Goal: Task Accomplishment & Management: Use online tool/utility

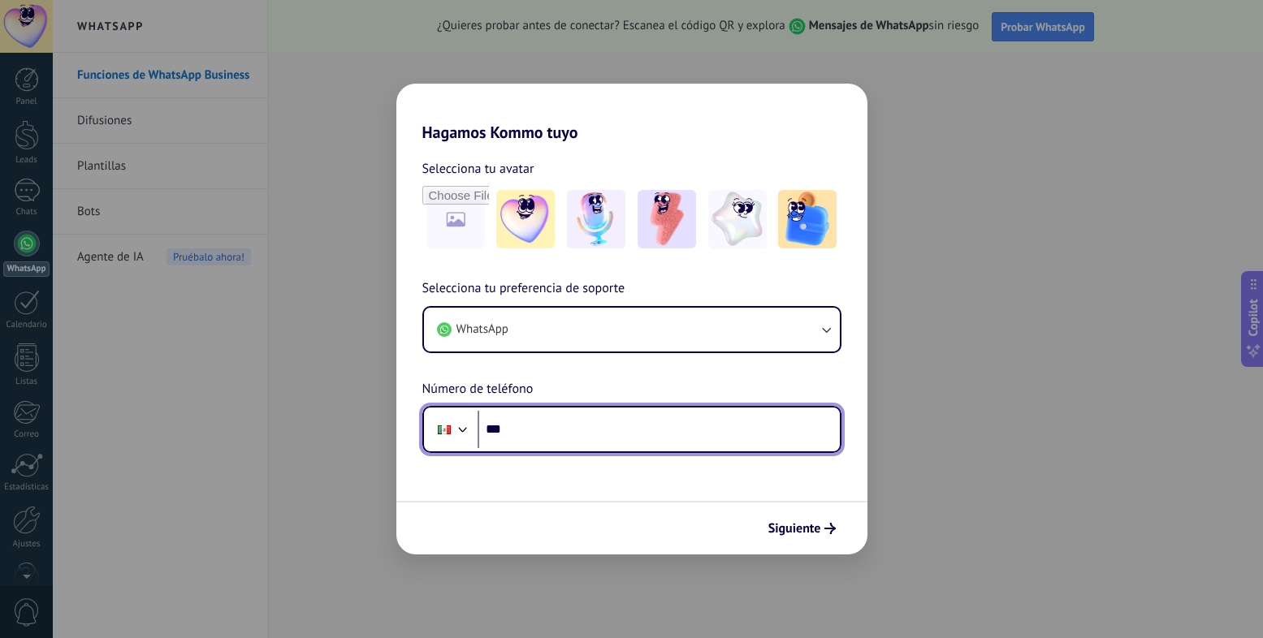
click at [638, 428] on input "***" at bounding box center [659, 429] width 362 height 37
type input "**********"
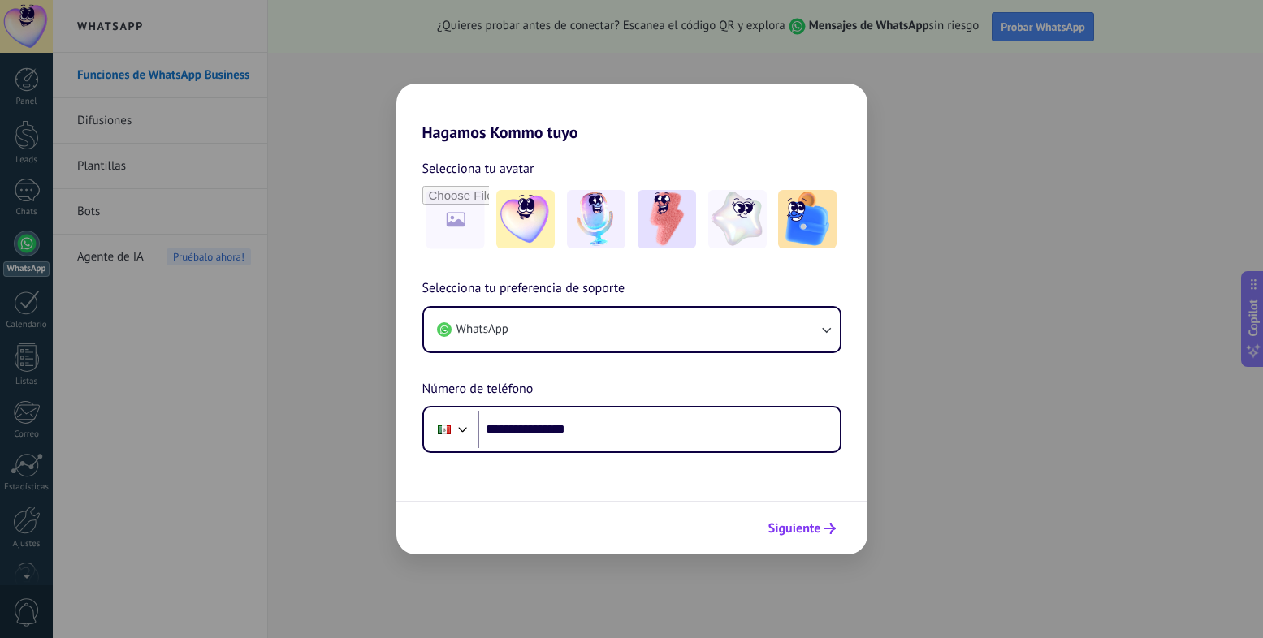
click at [775, 530] on span "Siguiente" at bounding box center [794, 528] width 53 height 11
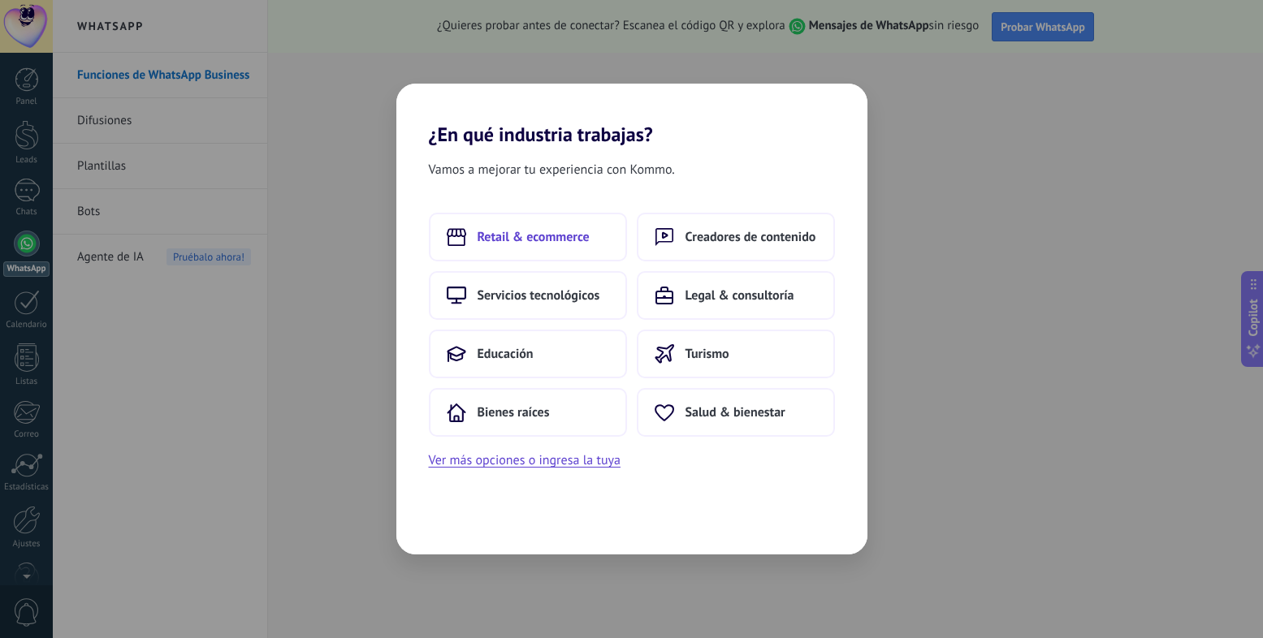
click at [609, 261] on button "Retail & ecommerce" at bounding box center [528, 237] width 198 height 49
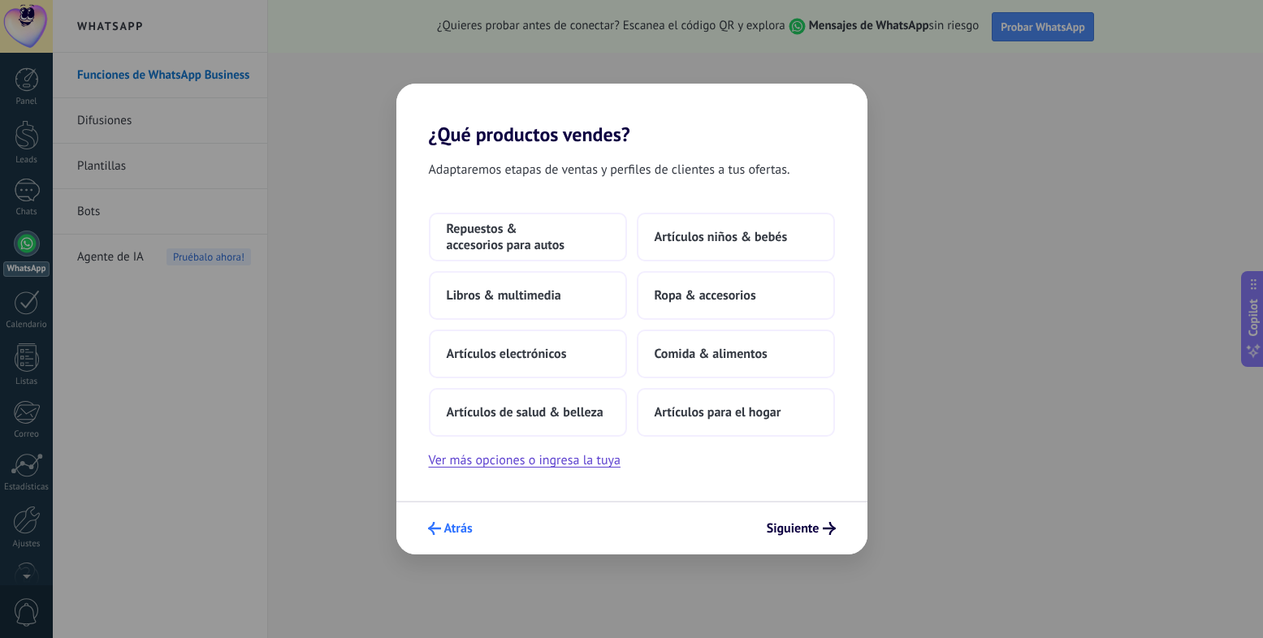
click at [449, 529] on span "Atrás" at bounding box center [458, 528] width 28 height 11
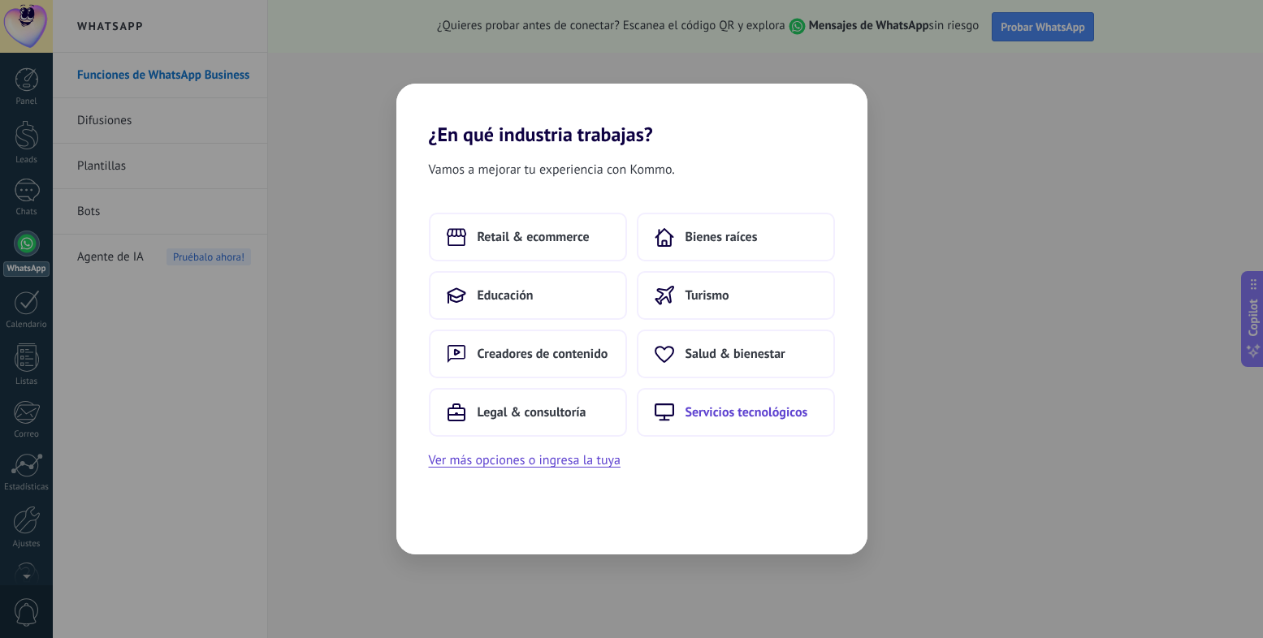
click at [720, 428] on button "Servicios tecnológicos" at bounding box center [736, 412] width 198 height 49
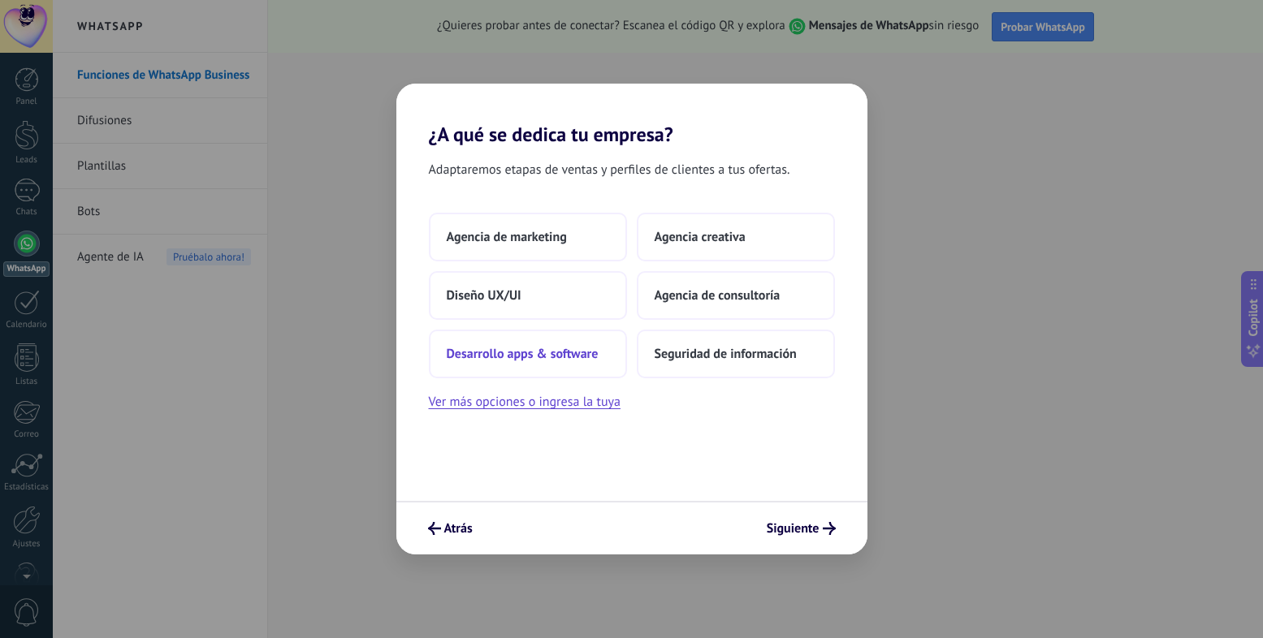
click at [560, 346] on span "Desarrollo apps & software" at bounding box center [523, 354] width 152 height 16
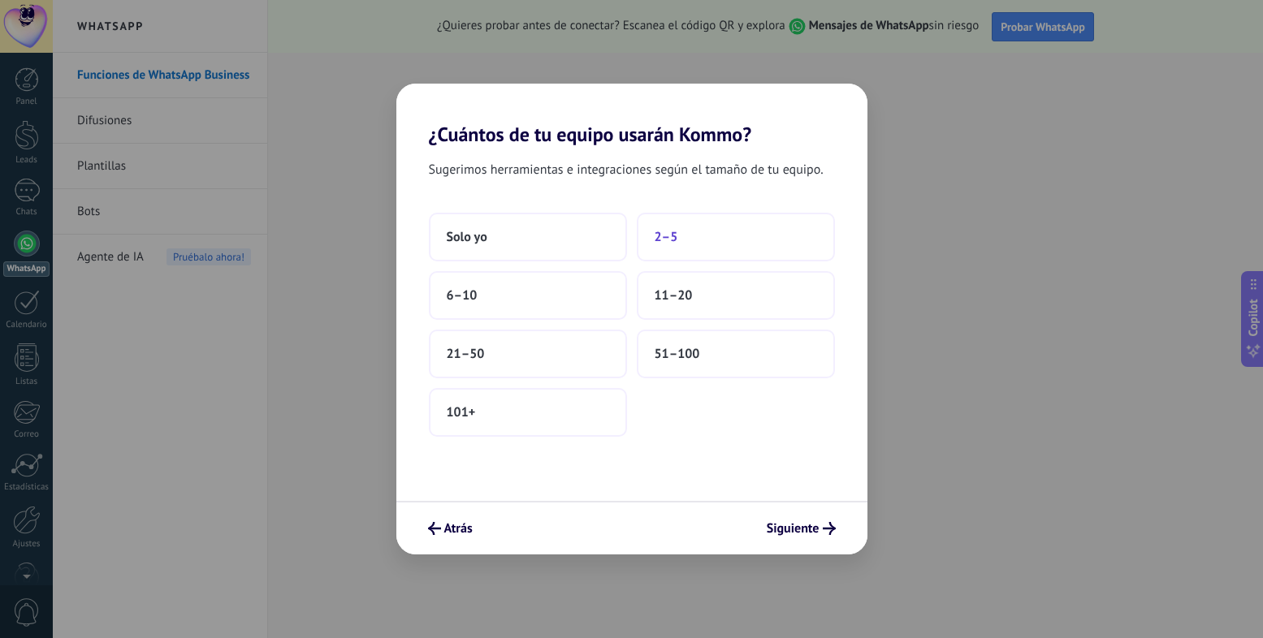
click at [679, 248] on button "2–5" at bounding box center [736, 237] width 198 height 49
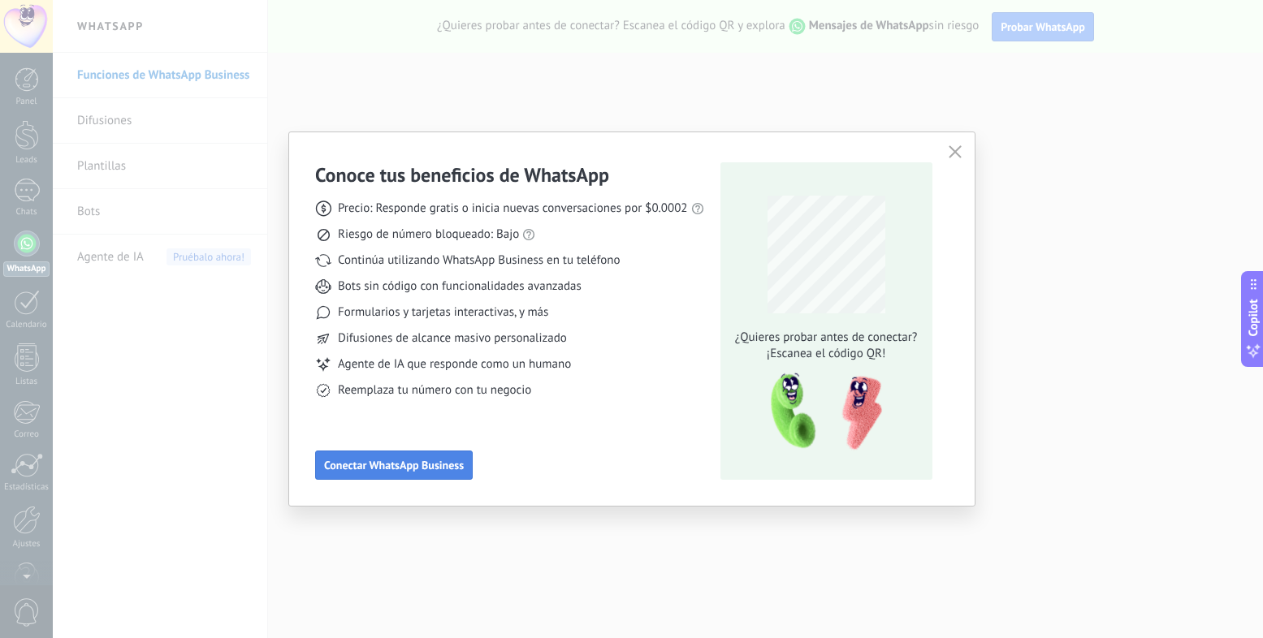
click at [419, 468] on span "Conectar WhatsApp Business" at bounding box center [394, 465] width 140 height 11
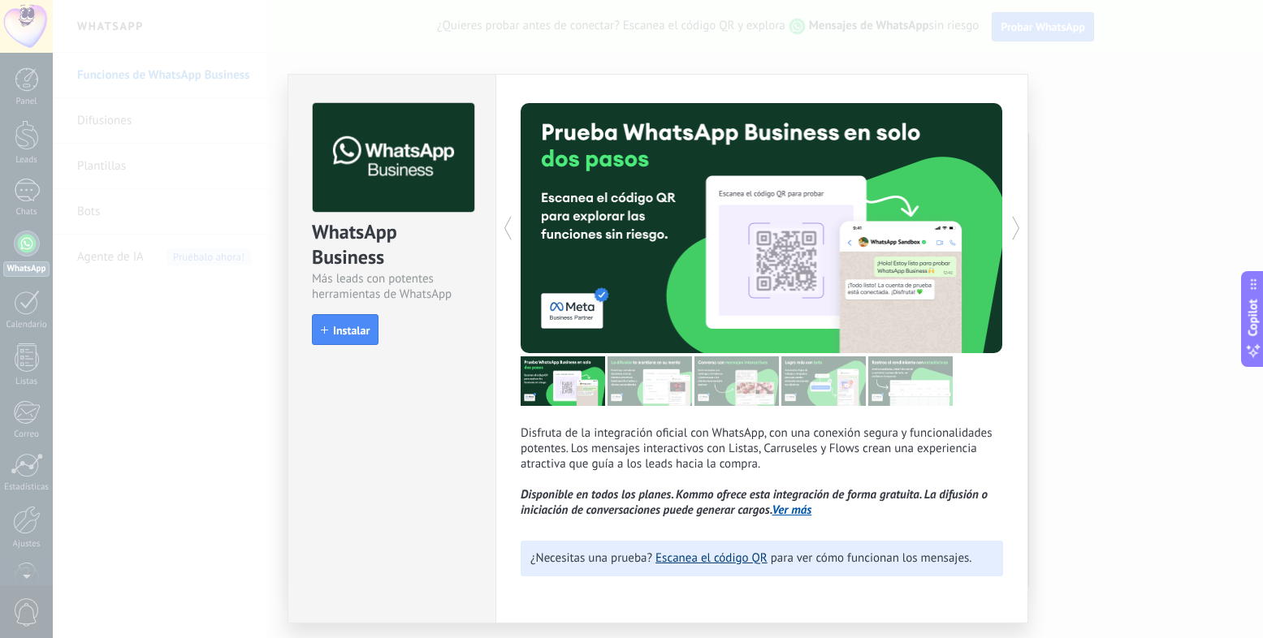
click at [710, 556] on link "Escanea el código QR" at bounding box center [711, 558] width 112 height 15
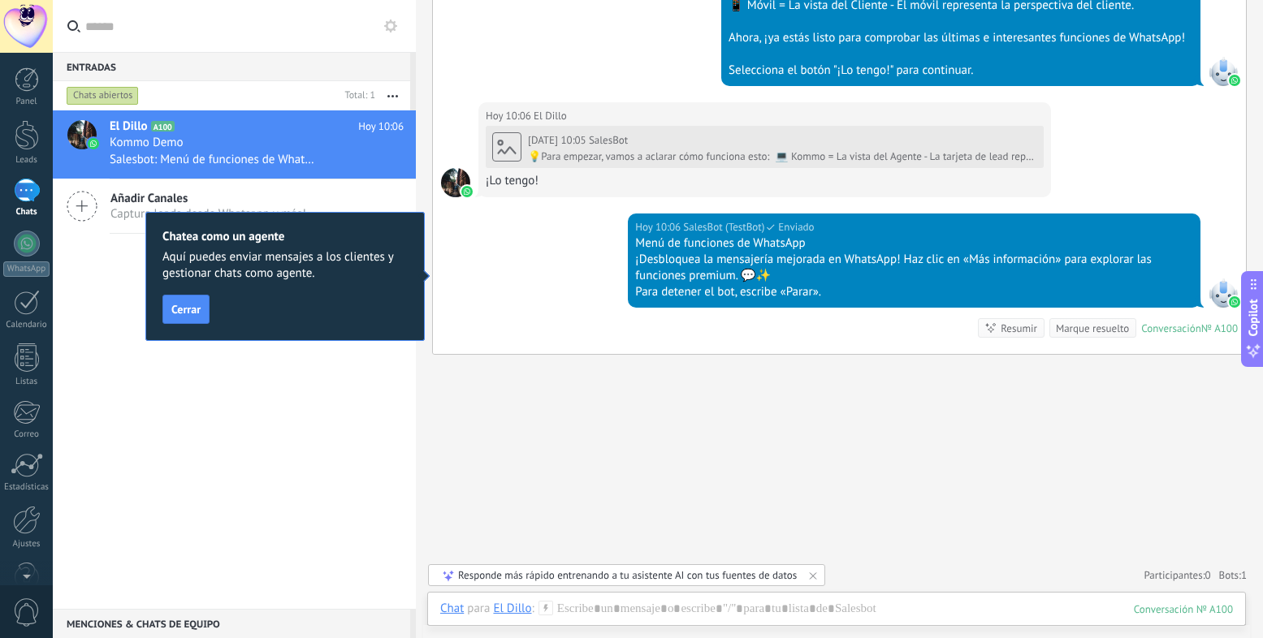
scroll to position [659, 0]
click at [181, 300] on button "Cerrar" at bounding box center [185, 309] width 47 height 29
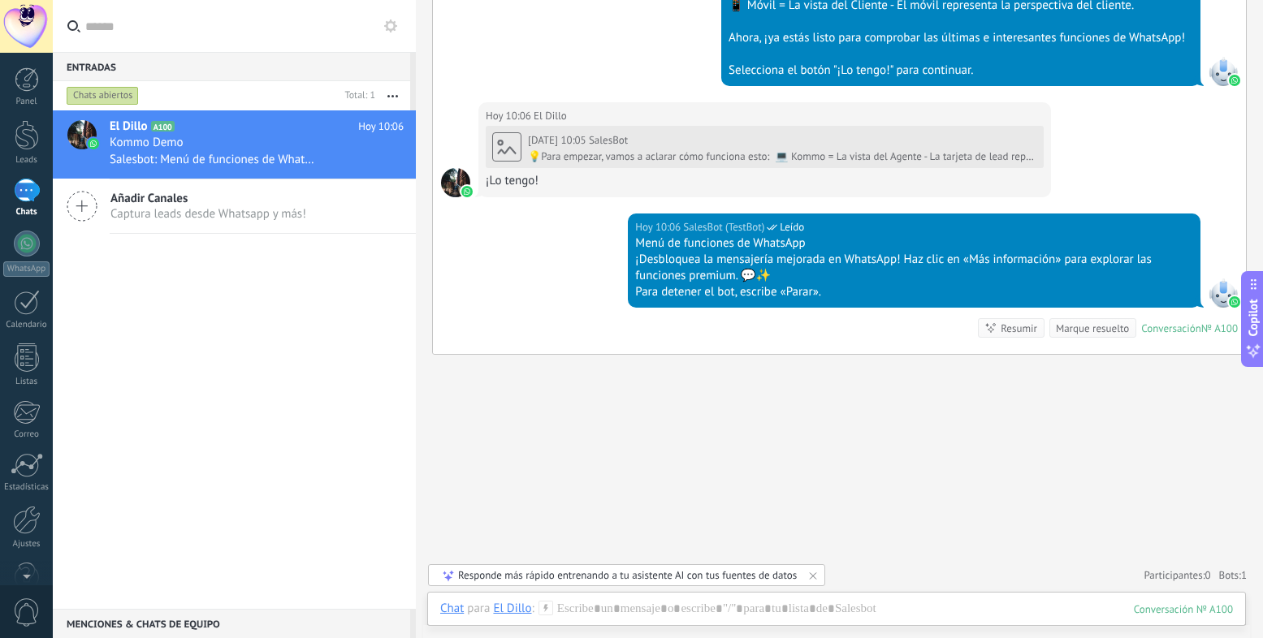
click at [155, 218] on span "Captura leads desde Whatsapp y más!" at bounding box center [208, 213] width 196 height 15
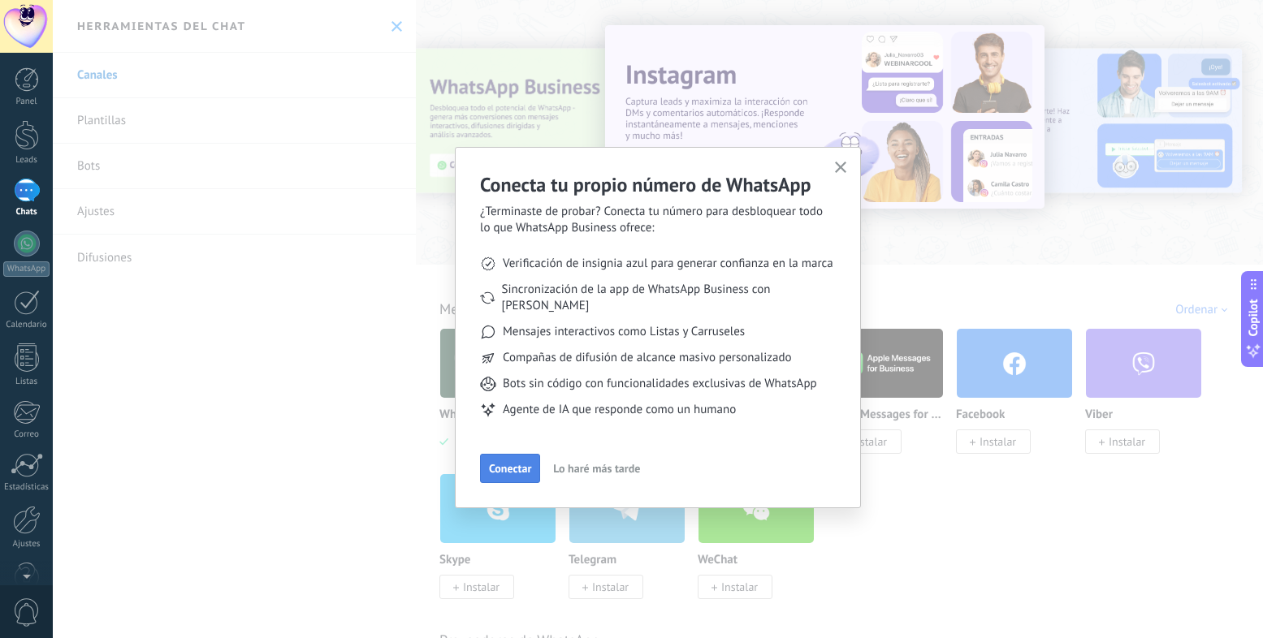
click at [519, 463] on span "Conectar" at bounding box center [510, 468] width 42 height 11
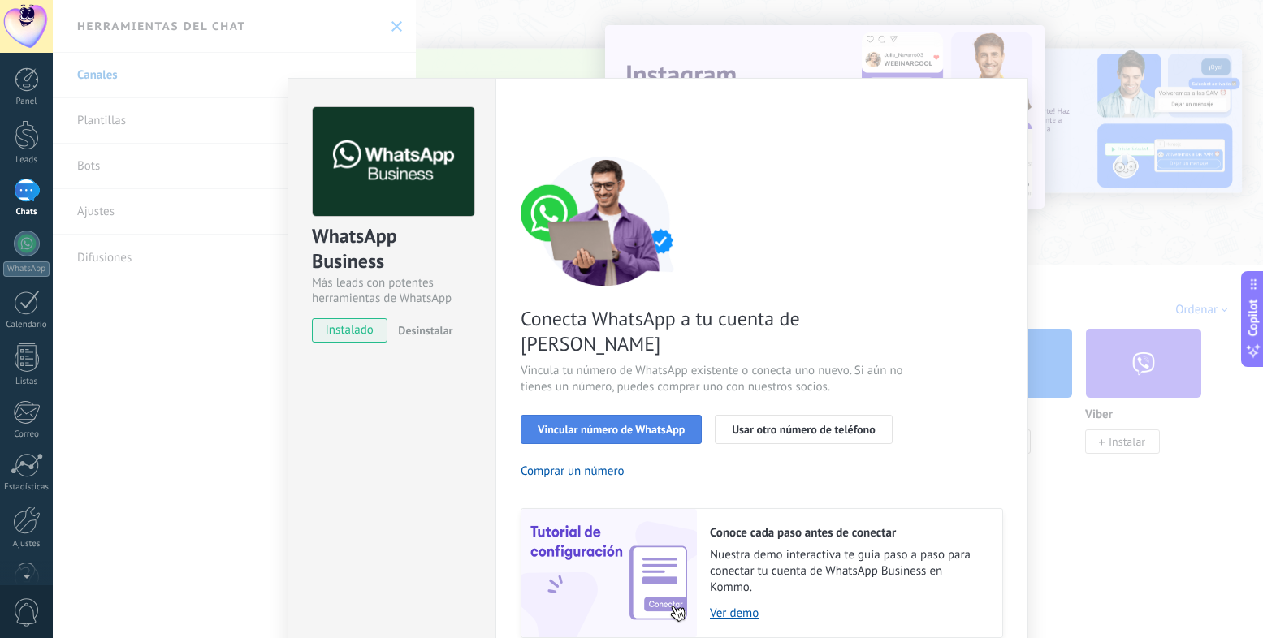
click at [663, 415] on button "Vincular número de WhatsApp" at bounding box center [611, 429] width 181 height 29
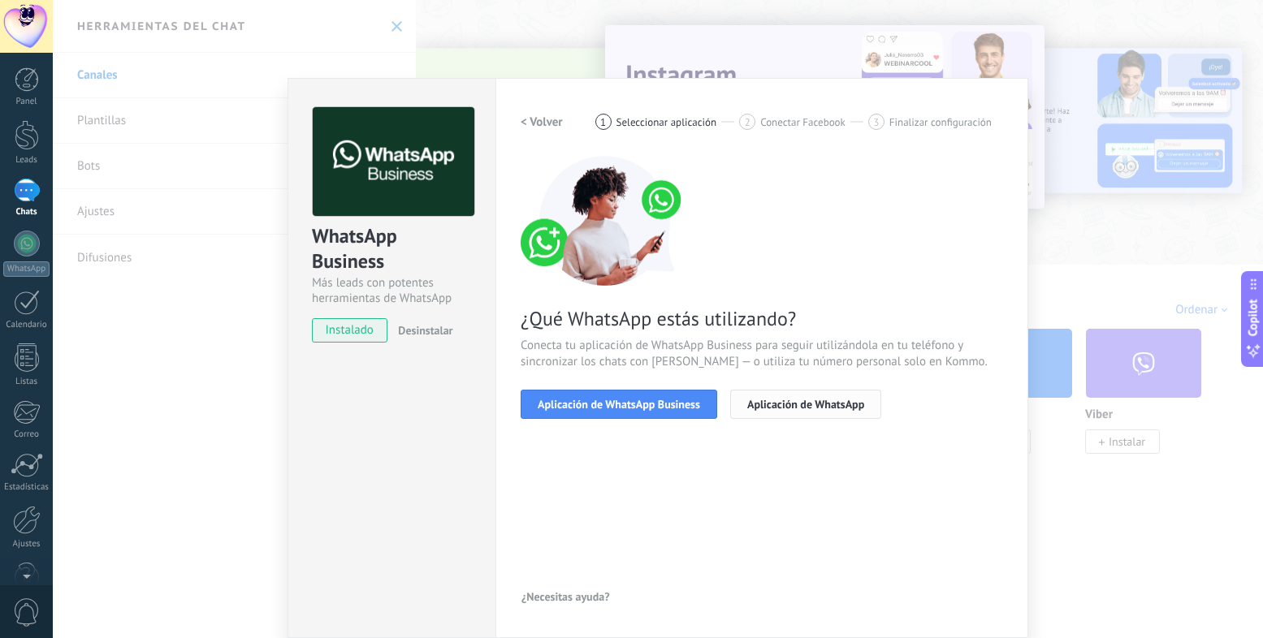
click at [783, 412] on button "Aplicación de WhatsApp" at bounding box center [805, 404] width 151 height 29
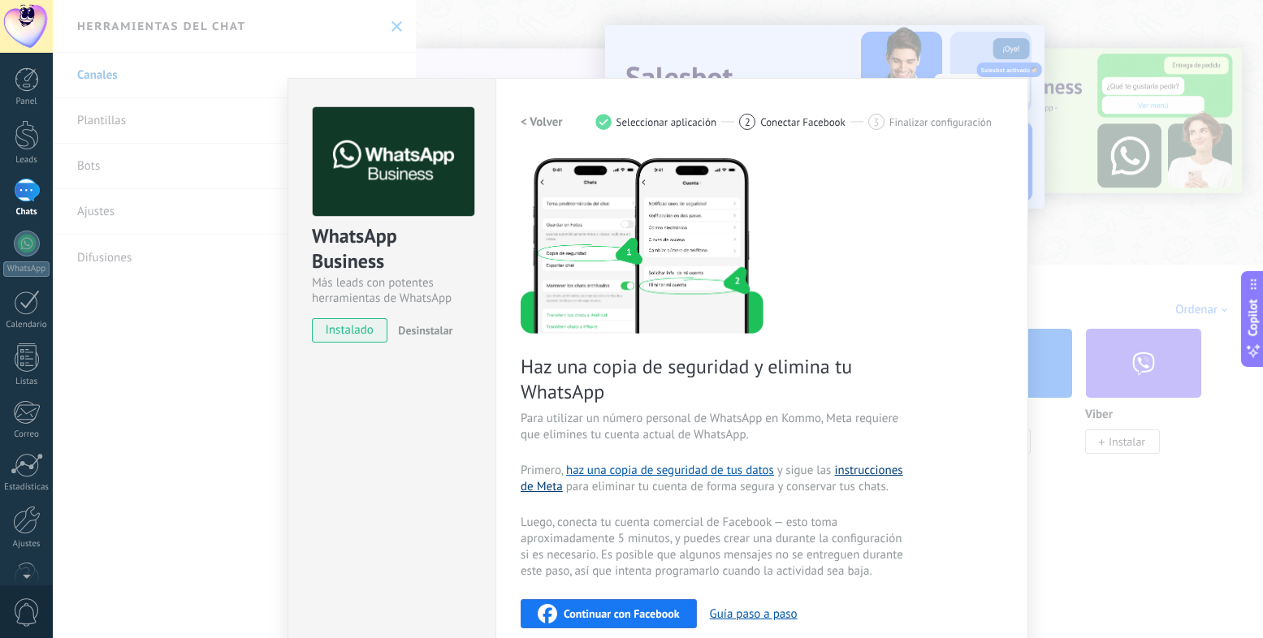
click at [886, 473] on link "instrucciones de Meta" at bounding box center [712, 479] width 383 height 32
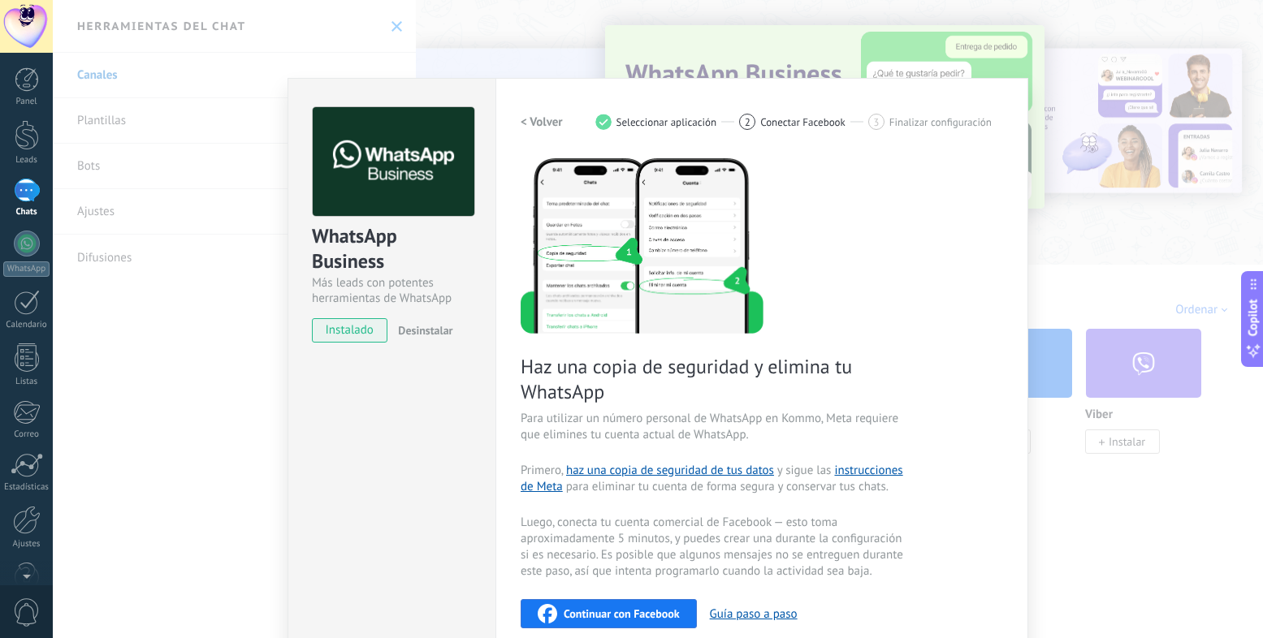
click at [603, 620] on div "Continuar con Facebook" at bounding box center [609, 613] width 142 height 19
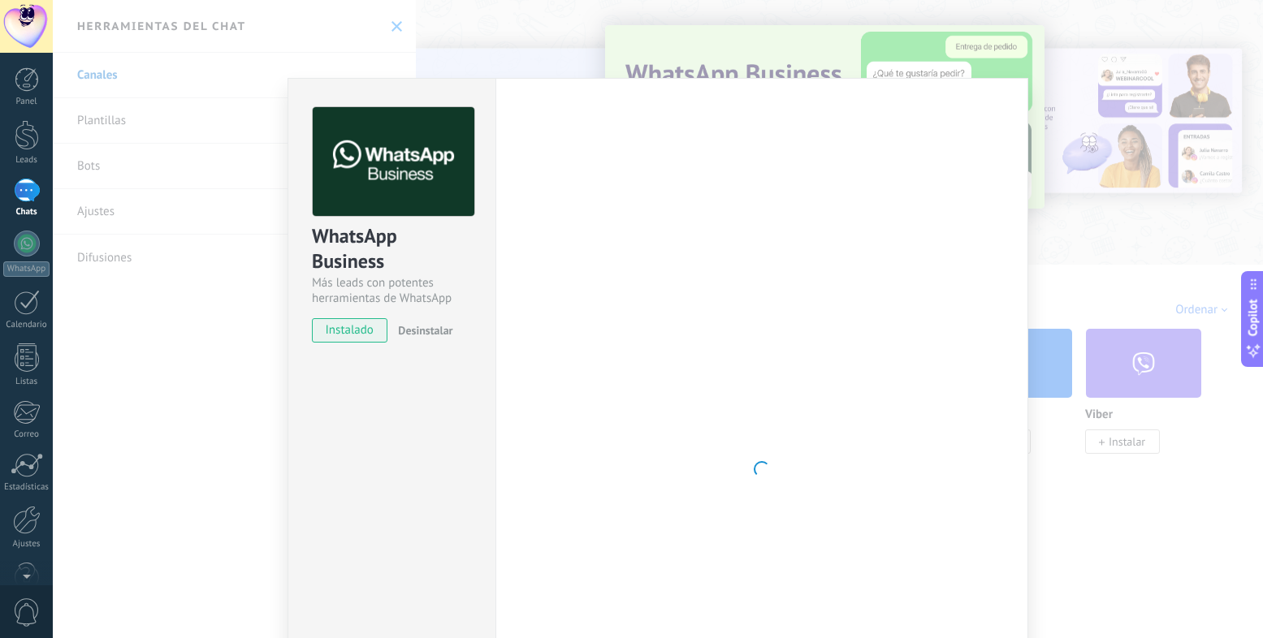
click at [361, 329] on span "instalado" at bounding box center [350, 330] width 74 height 24
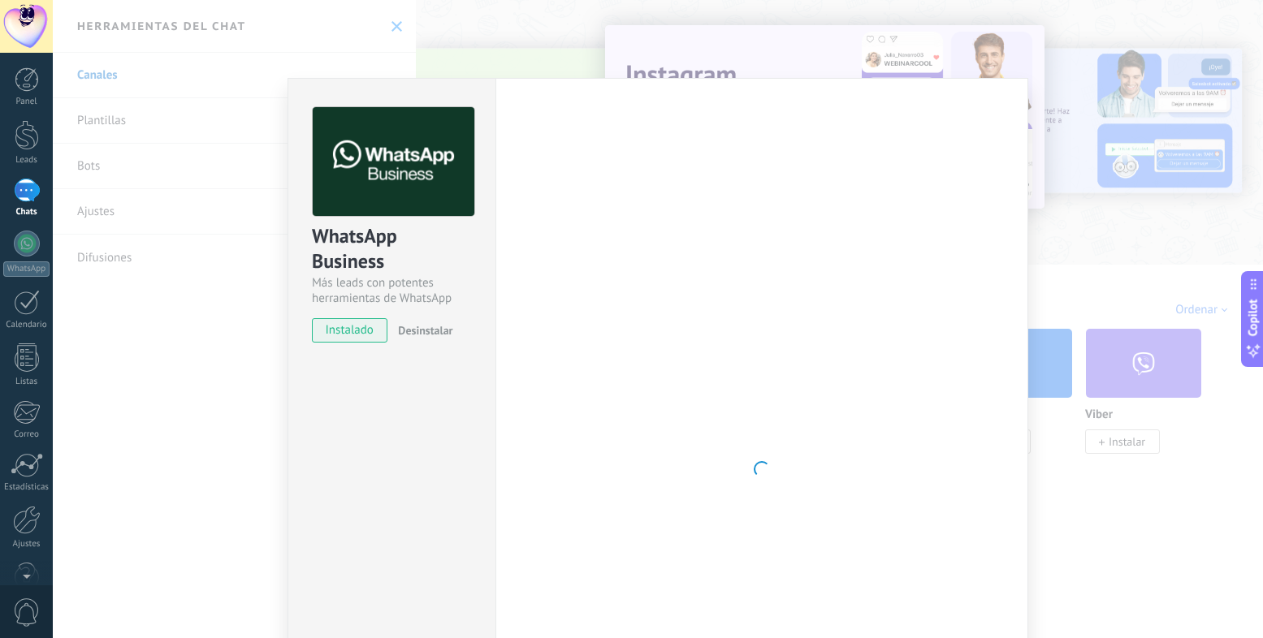
click at [893, 24] on div "WhatsApp Business Más leads con potentes herramientas de WhatsApp instalado Des…" at bounding box center [658, 319] width 1210 height 638
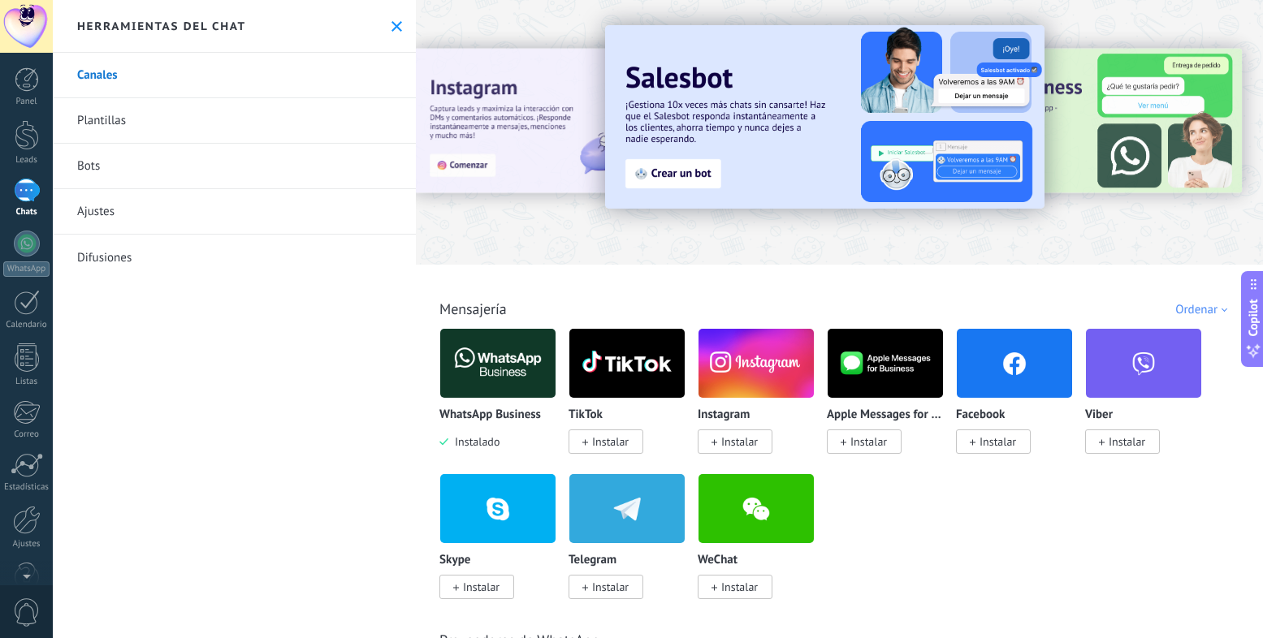
click at [476, 369] on img at bounding box center [497, 363] width 115 height 79
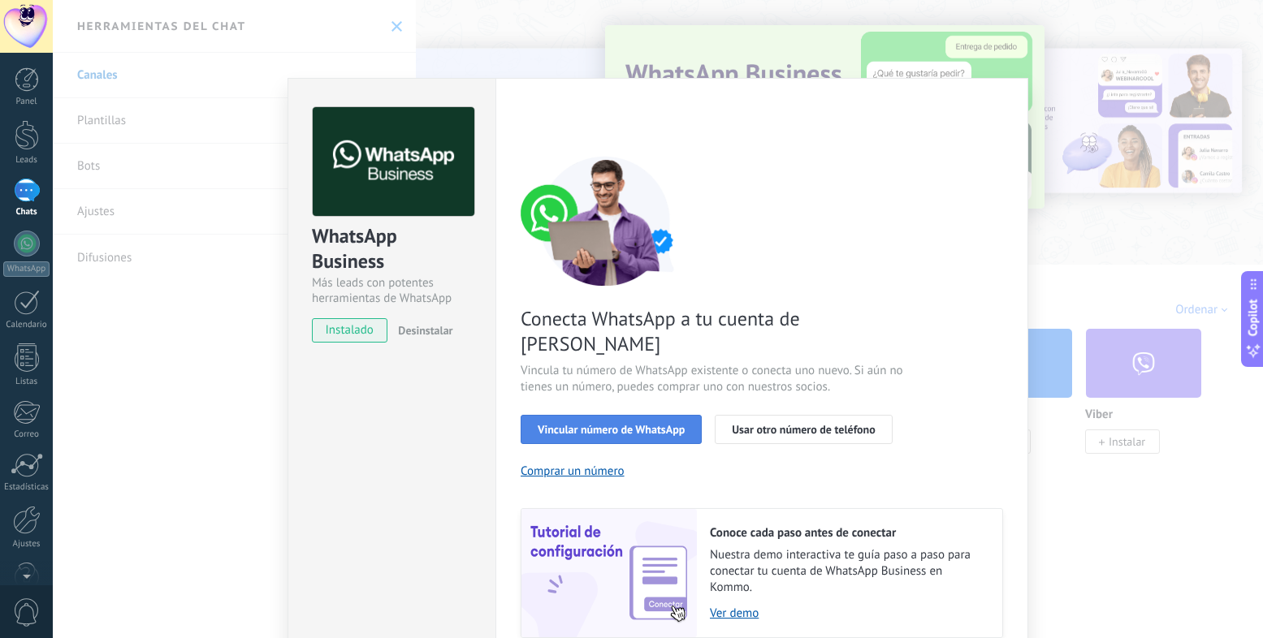
click at [667, 424] on span "Vincular número de WhatsApp" at bounding box center [611, 429] width 147 height 11
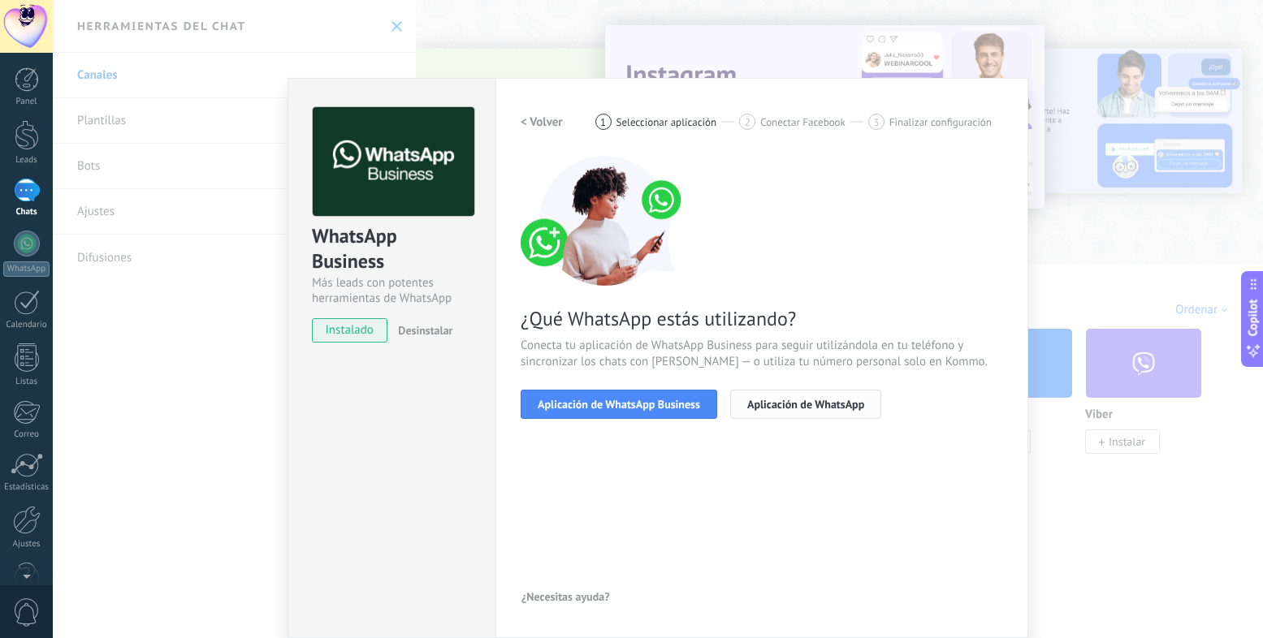
click at [748, 410] on span "Aplicación de WhatsApp" at bounding box center [805, 404] width 117 height 11
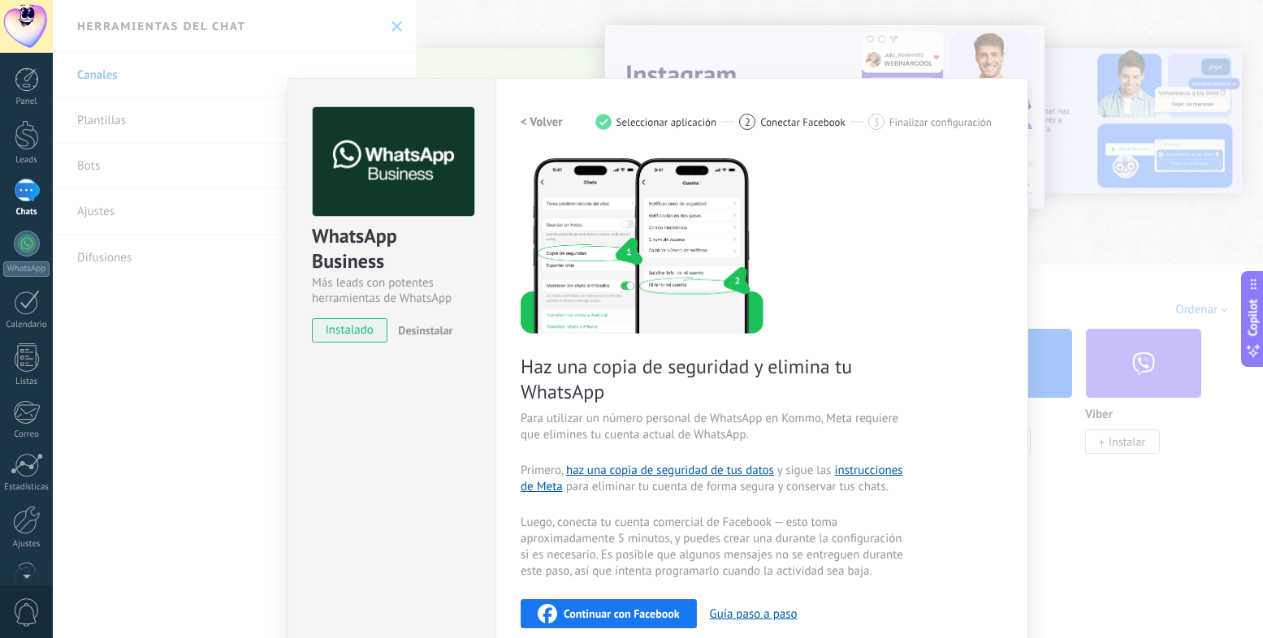
click at [635, 619] on span "Continuar con Facebook" at bounding box center [622, 613] width 116 height 11
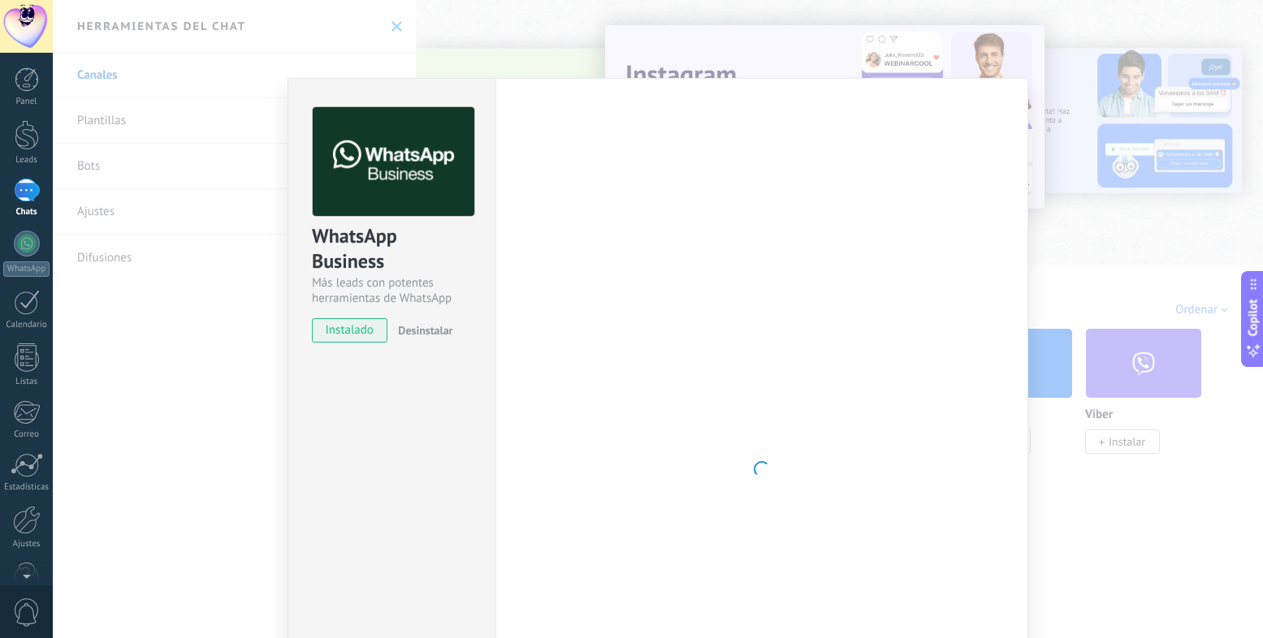
drag, startPoint x: 997, startPoint y: 13, endPoint x: 989, endPoint y: 21, distance: 10.9
click at [995, 17] on div "WhatsApp Business Más leads con potentes herramientas de WhatsApp instalado Des…" at bounding box center [658, 319] width 1210 height 638
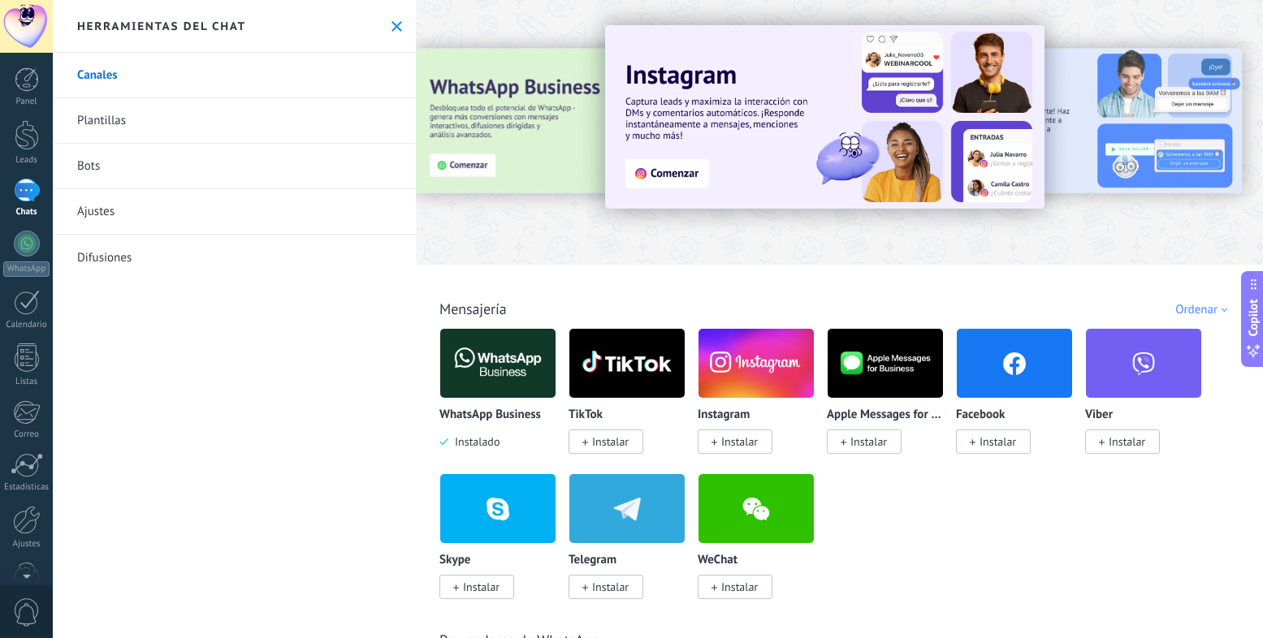
click at [513, 378] on img at bounding box center [497, 363] width 115 height 79
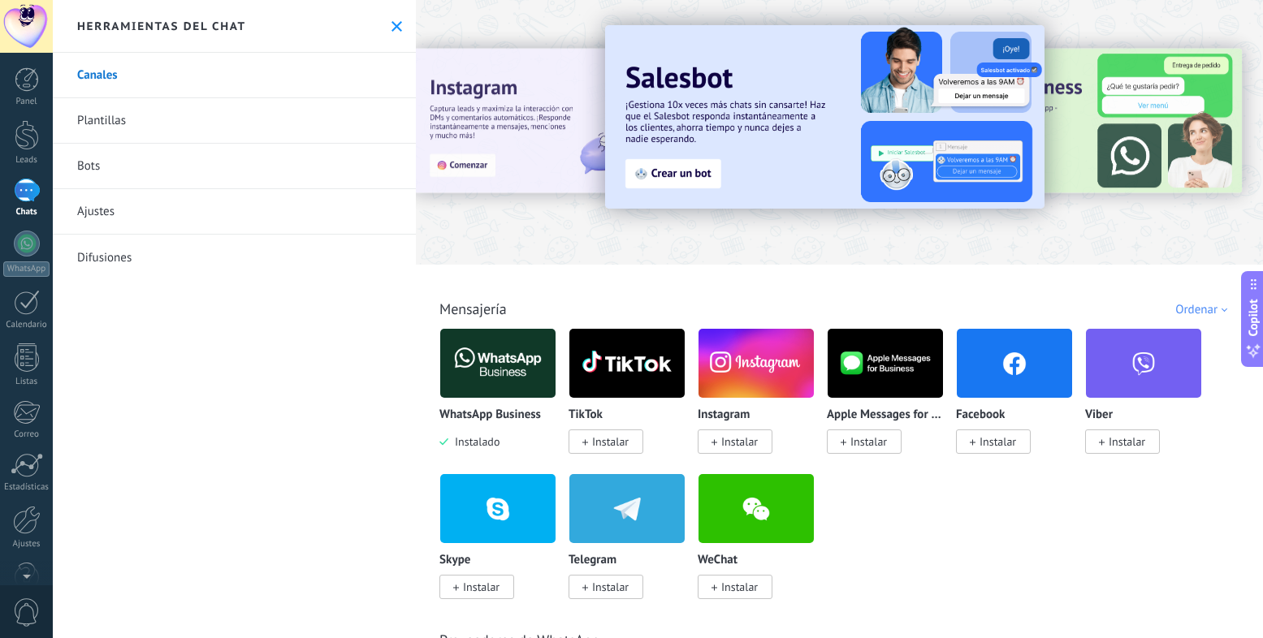
click at [513, 378] on body ".abccls-1,.abccls-2{fill-rule:evenodd}.abccls-2{fill:#fff} .abfcls-1{fill:none}…" at bounding box center [631, 319] width 1263 height 638
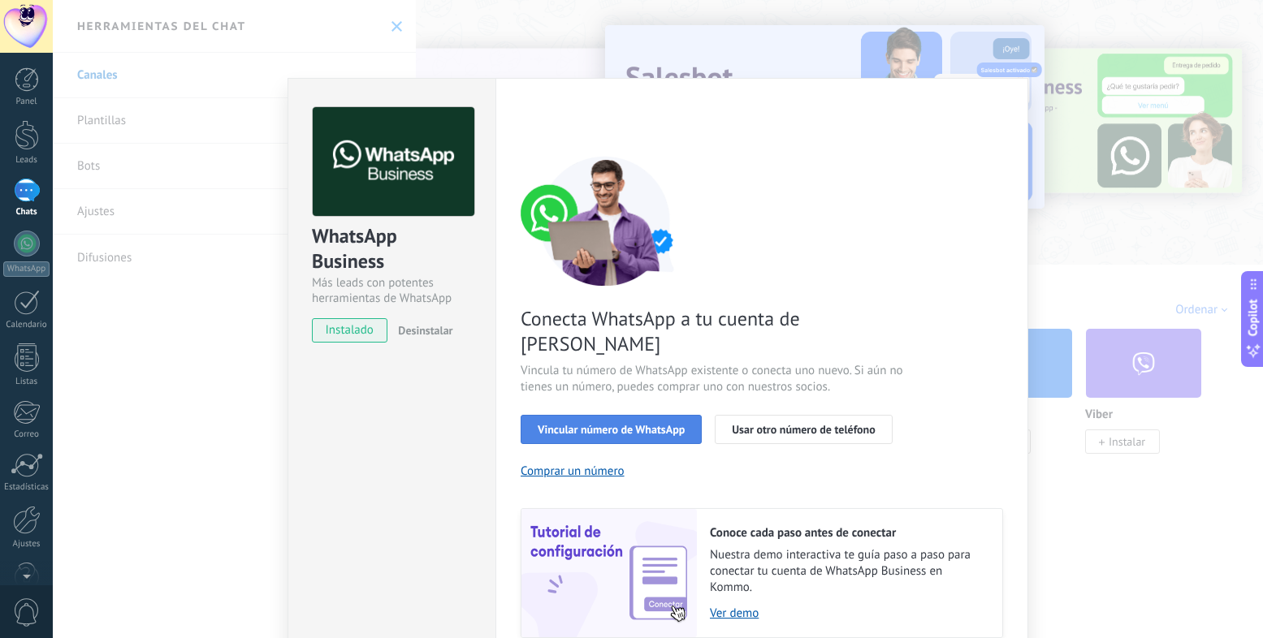
click at [659, 424] on span "Vincular número de WhatsApp" at bounding box center [611, 429] width 147 height 11
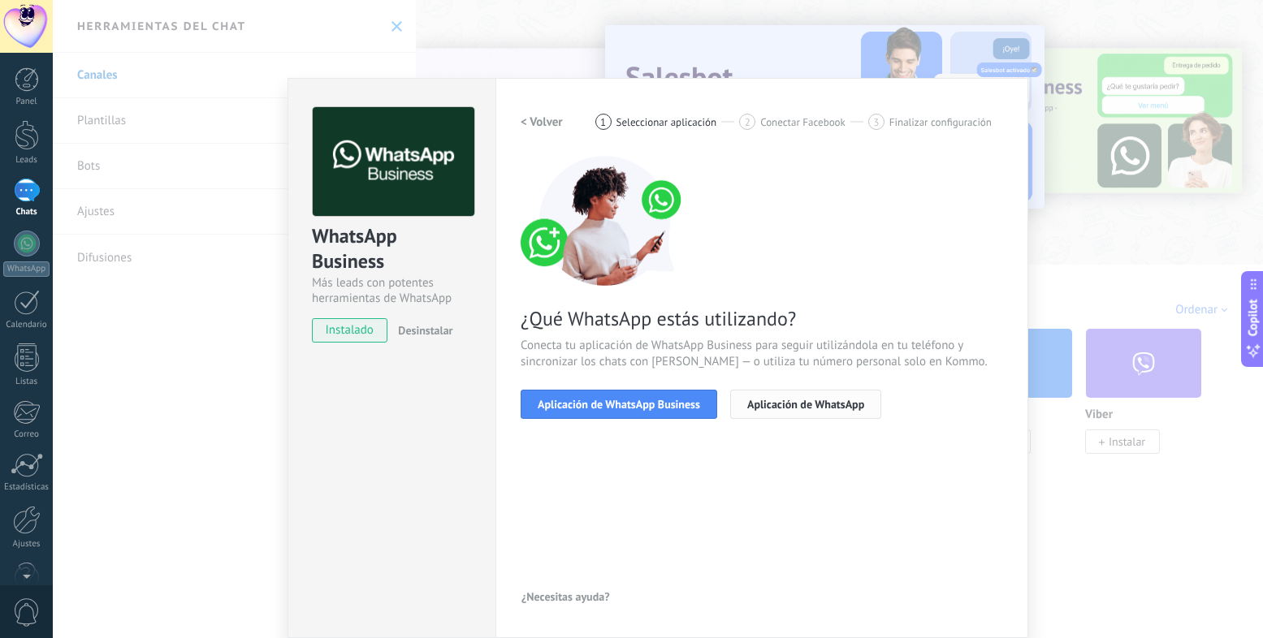
click at [803, 409] on span "Aplicación de WhatsApp" at bounding box center [805, 404] width 117 height 11
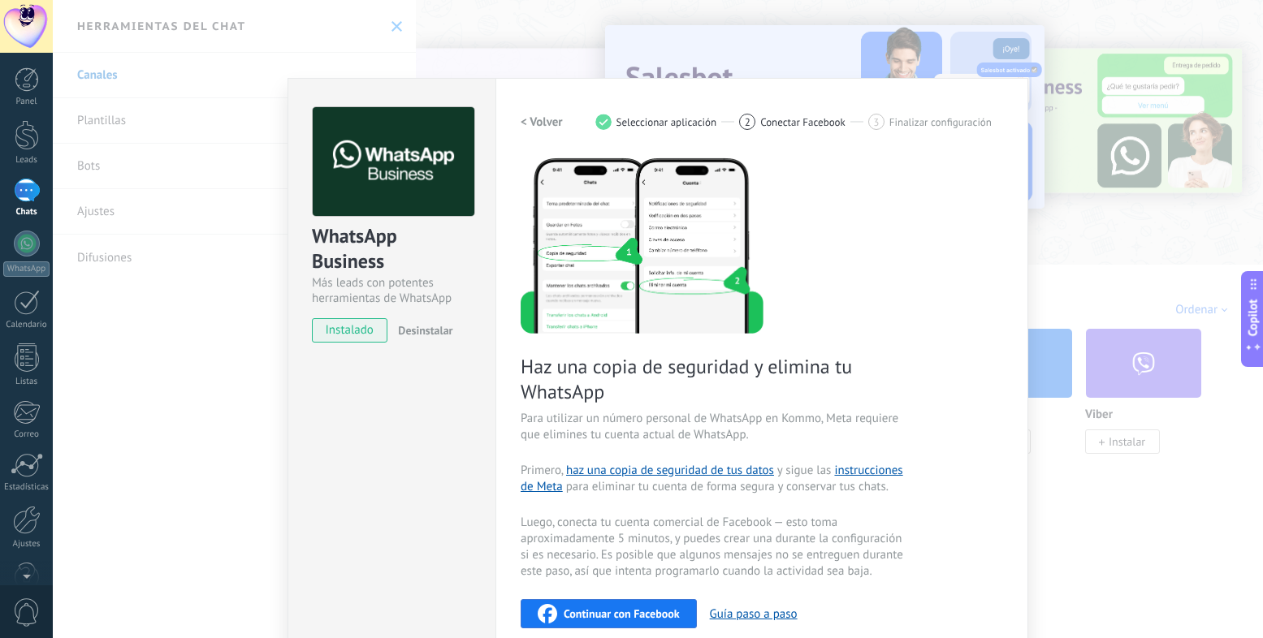
click at [593, 605] on div "Continuar con Facebook" at bounding box center [609, 613] width 142 height 19
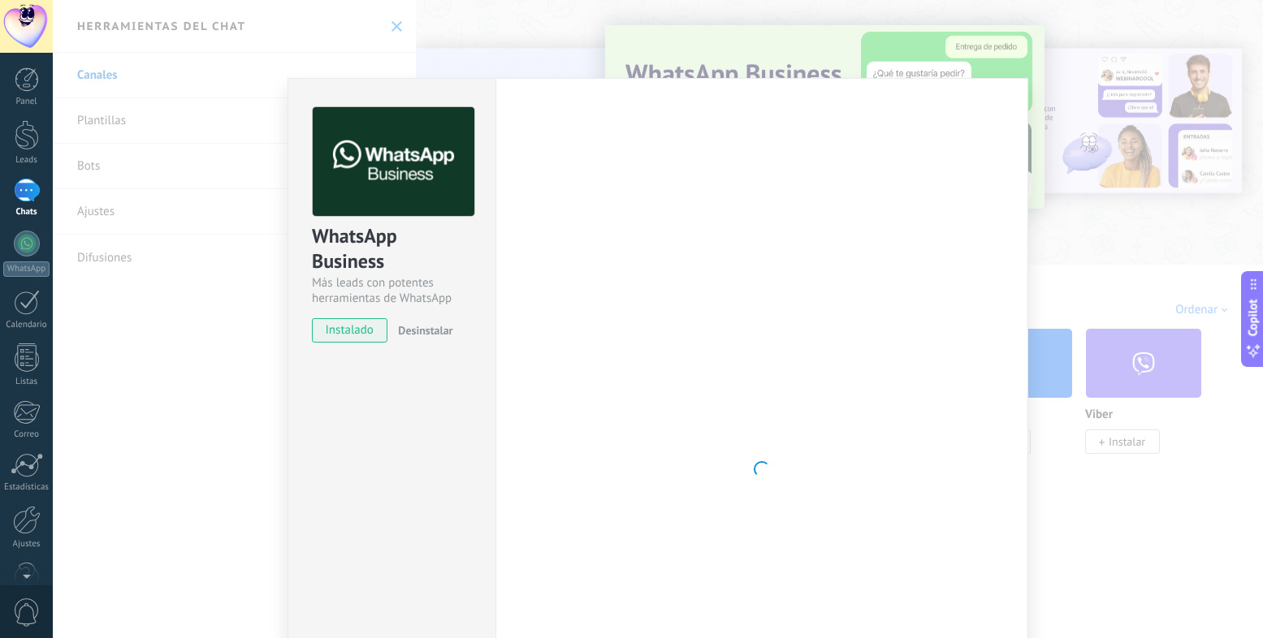
click at [1017, 71] on div "WhatsApp Business Más leads con potentes herramientas de WhatsApp instalado Des…" at bounding box center [658, 319] width 1210 height 638
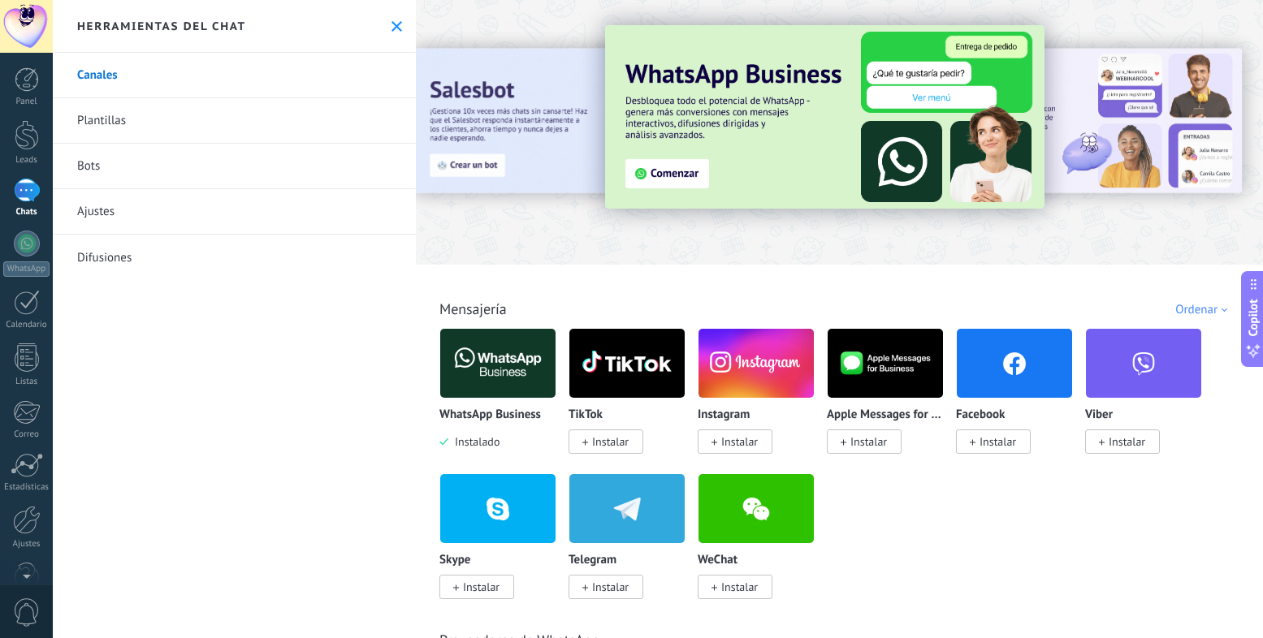
click at [501, 352] on img at bounding box center [497, 363] width 115 height 79
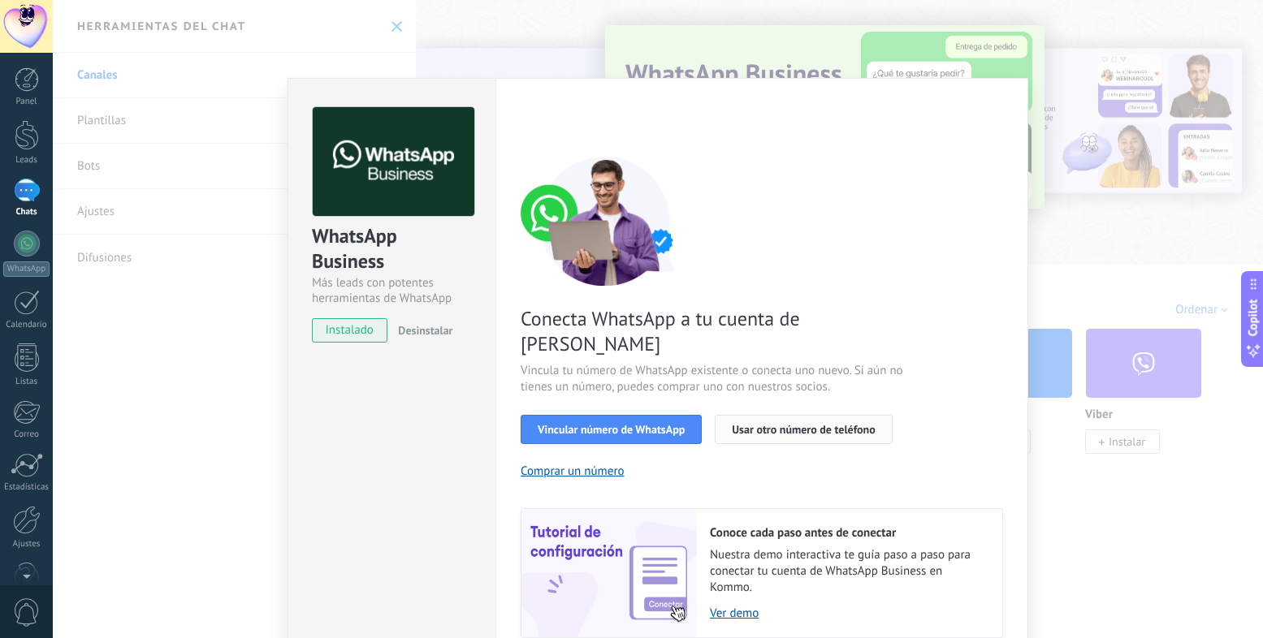
click at [759, 424] on span "Usar otro número de teléfono" at bounding box center [803, 429] width 143 height 11
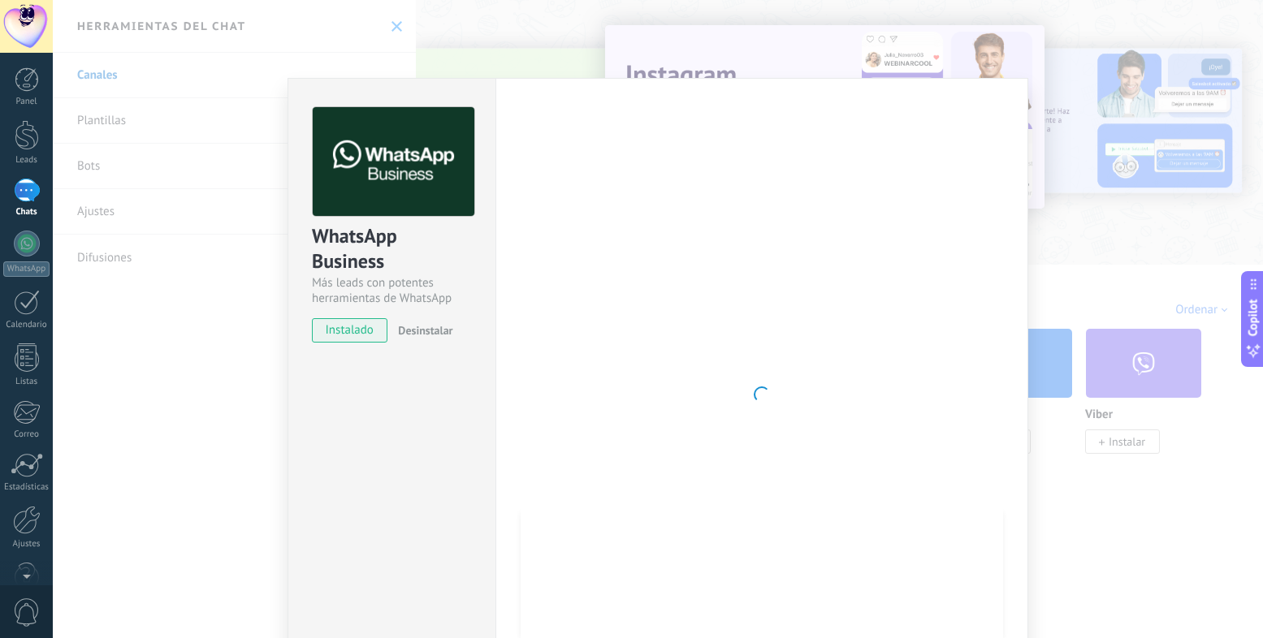
click at [783, 37] on div "WhatsApp Business Más leads con potentes herramientas de WhatsApp instalado Des…" at bounding box center [658, 319] width 1210 height 638
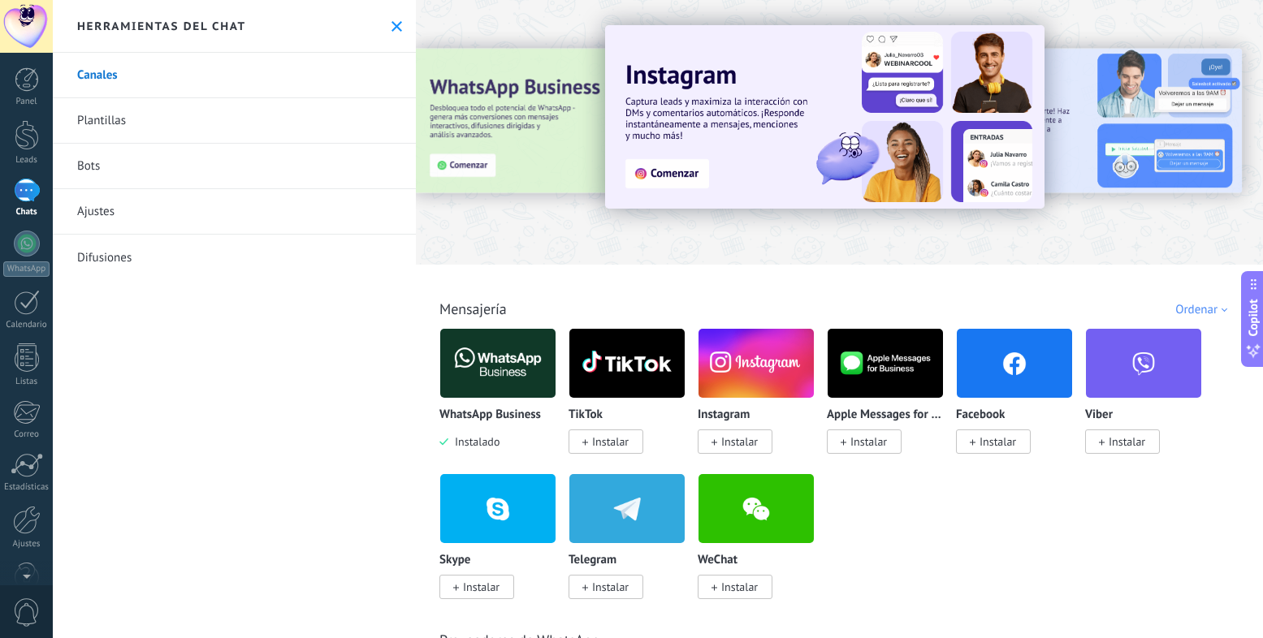
click at [495, 357] on img at bounding box center [497, 363] width 115 height 79
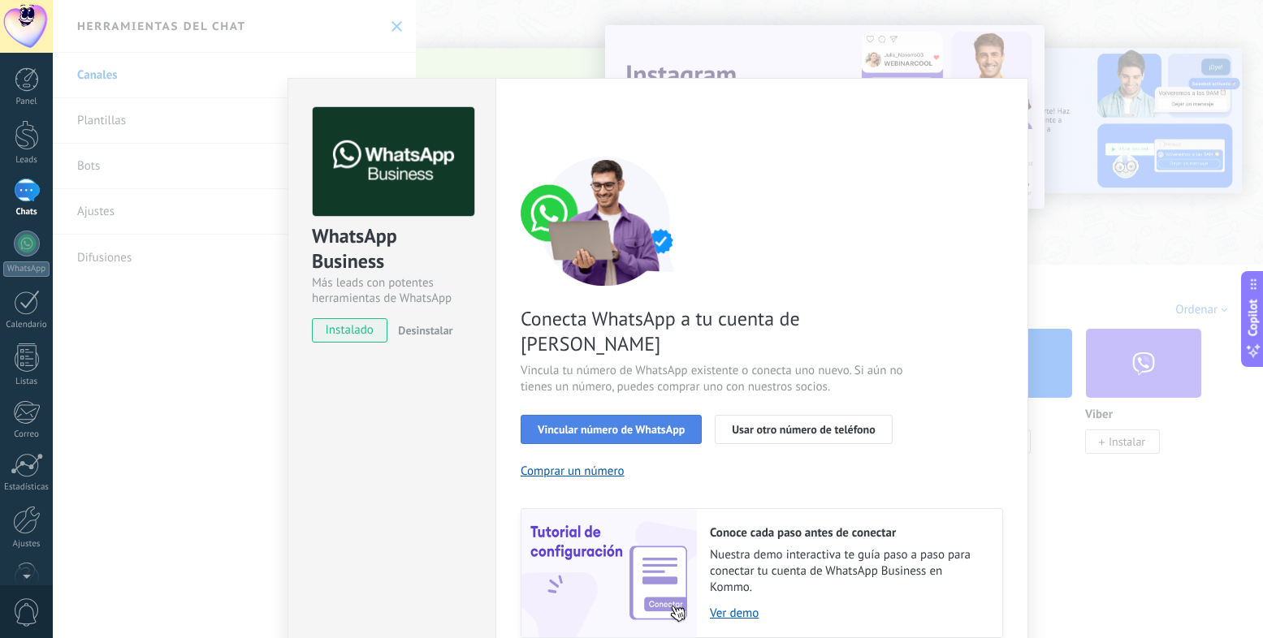
click at [621, 424] on span "Vincular número de WhatsApp" at bounding box center [611, 429] width 147 height 11
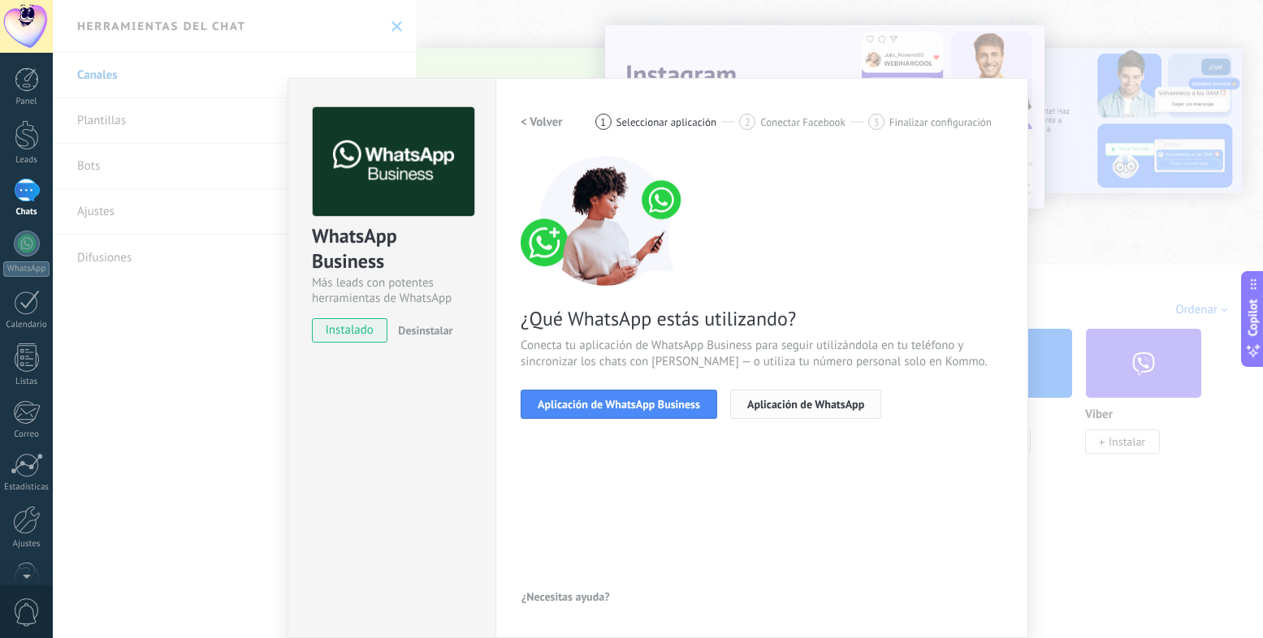
click at [760, 402] on span "Aplicación de WhatsApp" at bounding box center [805, 404] width 117 height 11
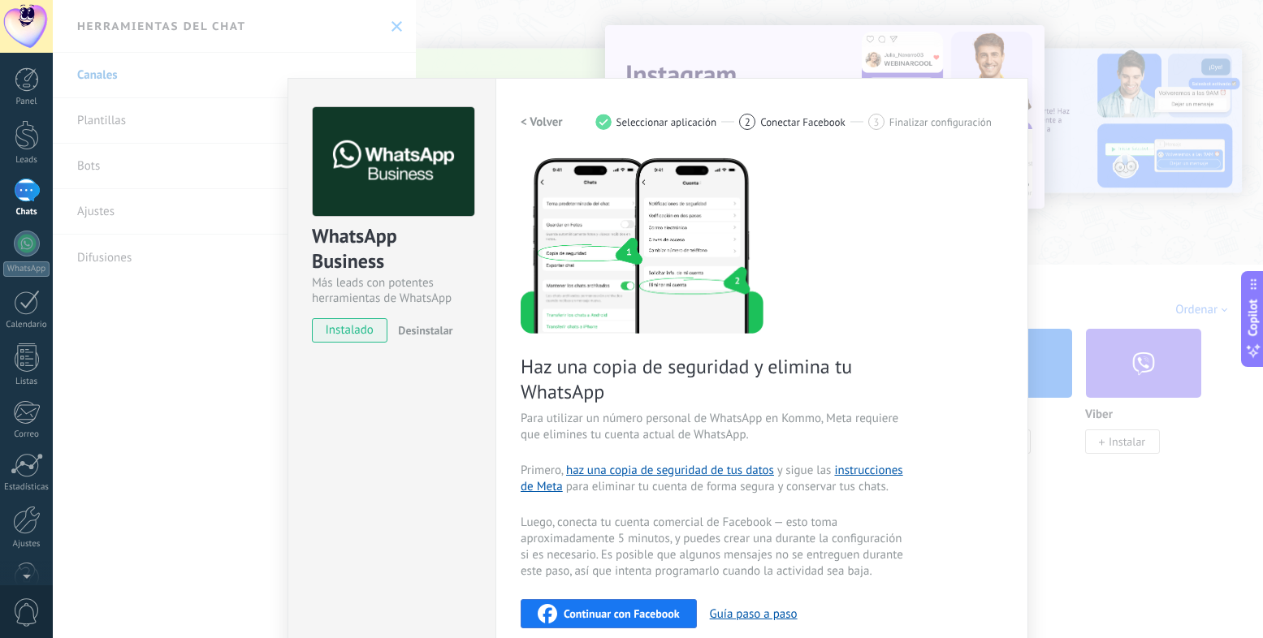
click at [659, 613] on span "Continuar con Facebook" at bounding box center [622, 613] width 116 height 11
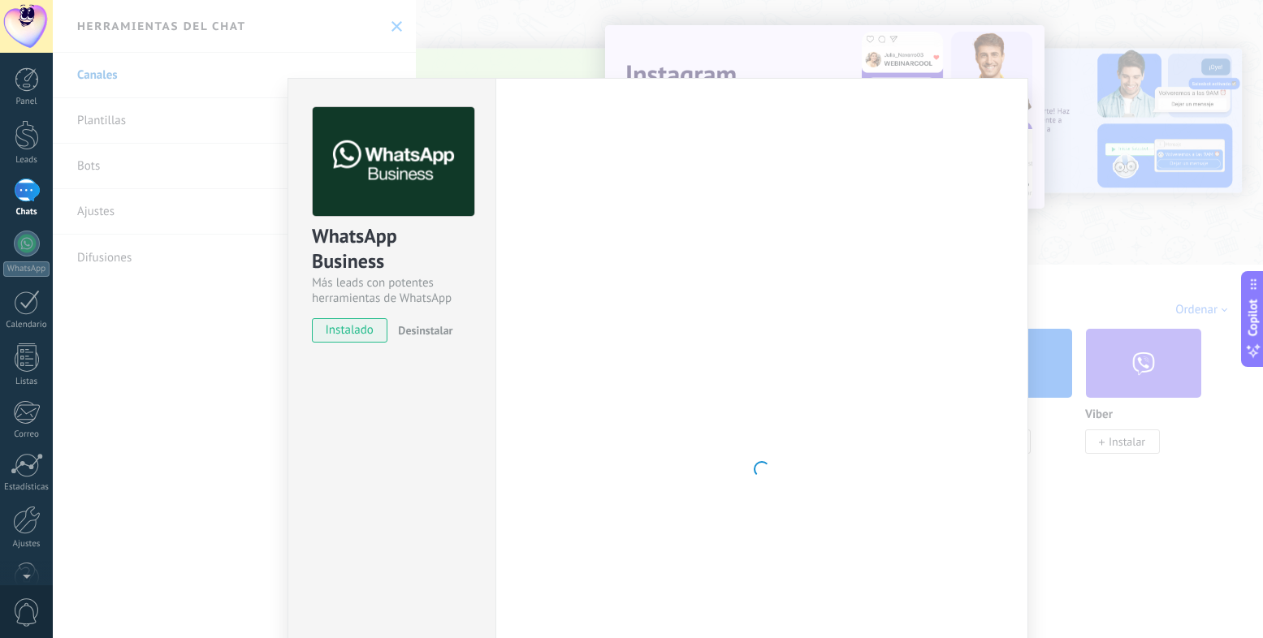
drag, startPoint x: 802, startPoint y: 21, endPoint x: 768, endPoint y: 55, distance: 48.2
click at [802, 21] on div "WhatsApp Business Más leads con potentes herramientas de WhatsApp instalado Des…" at bounding box center [658, 319] width 1210 height 638
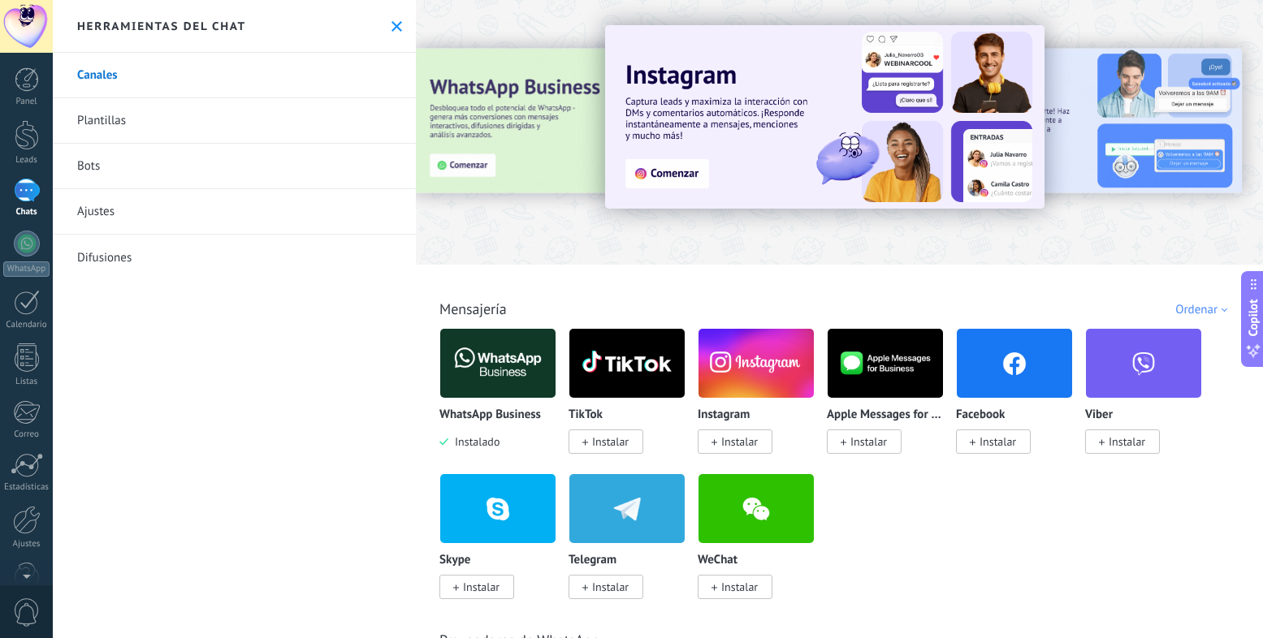
click at [378, 536] on div "Canales Plantillas Bots Ajustes Difusiones" at bounding box center [234, 346] width 363 height 586
